Goal: Find specific page/section: Find specific page/section

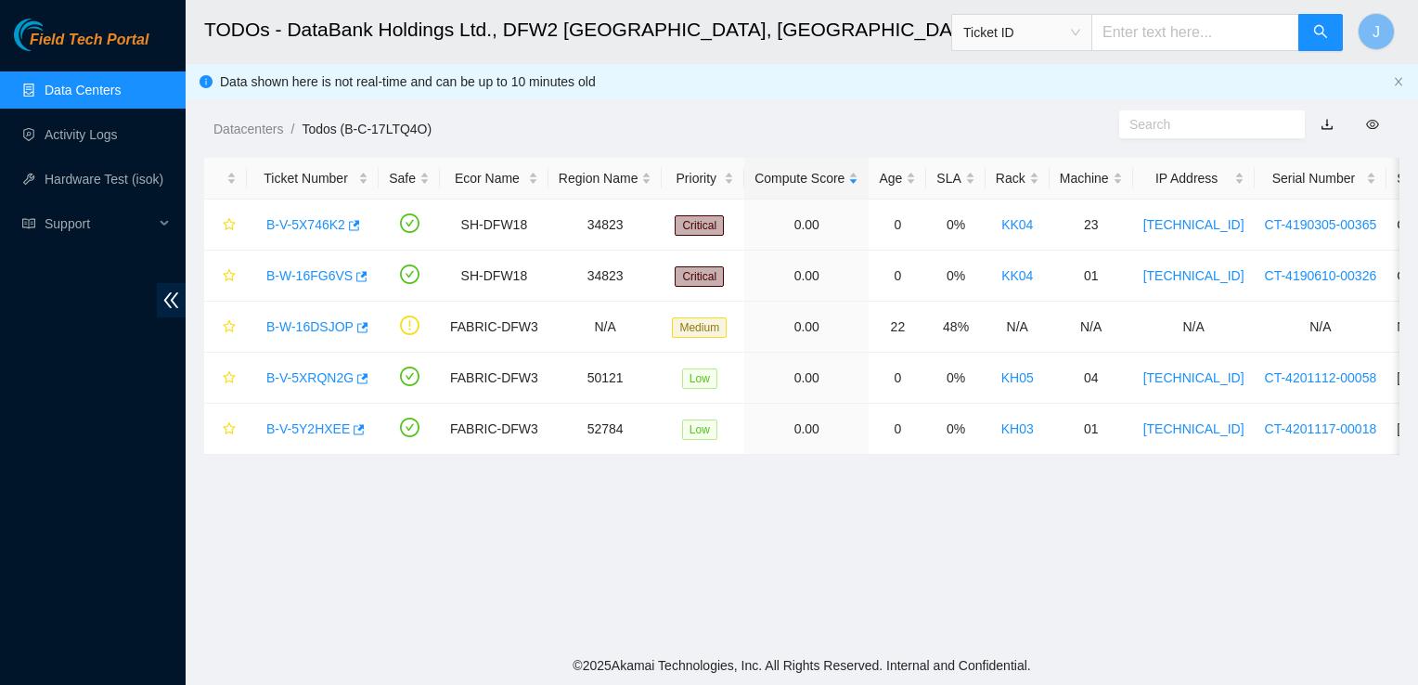
click at [93, 84] on link "Data Centers" at bounding box center [83, 90] width 76 height 15
